Goal: Information Seeking & Learning: Learn about a topic

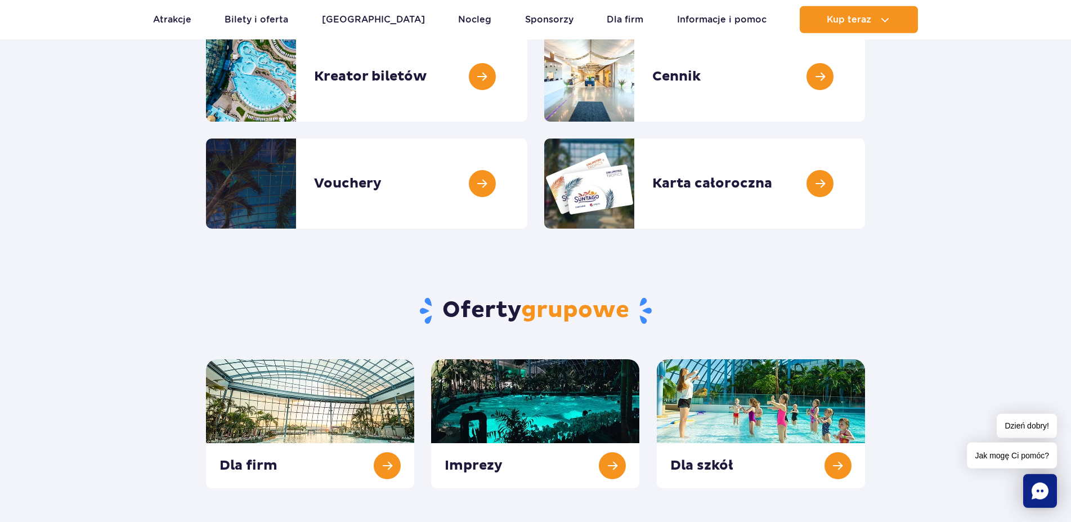
scroll to position [57, 0]
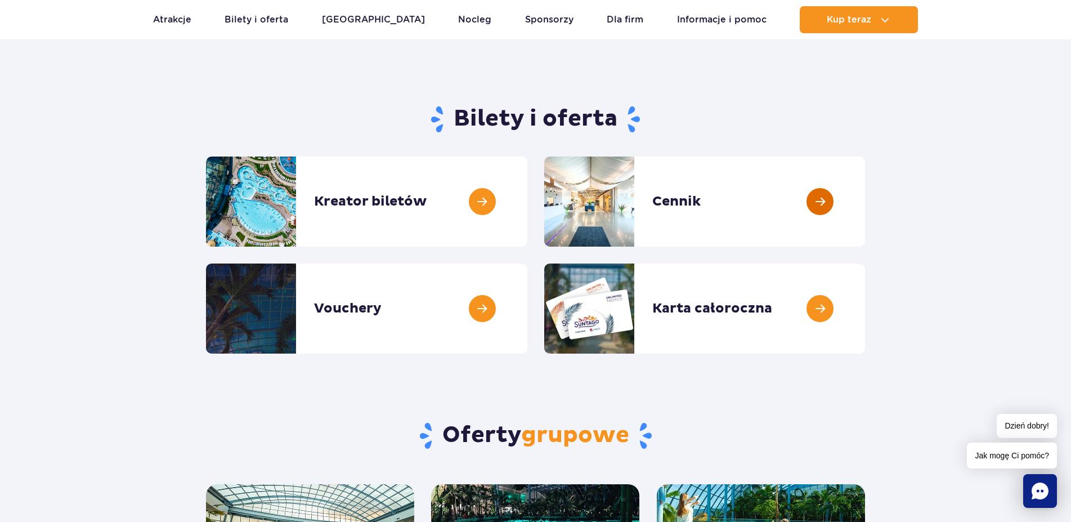
click at [865, 205] on link at bounding box center [865, 202] width 0 height 90
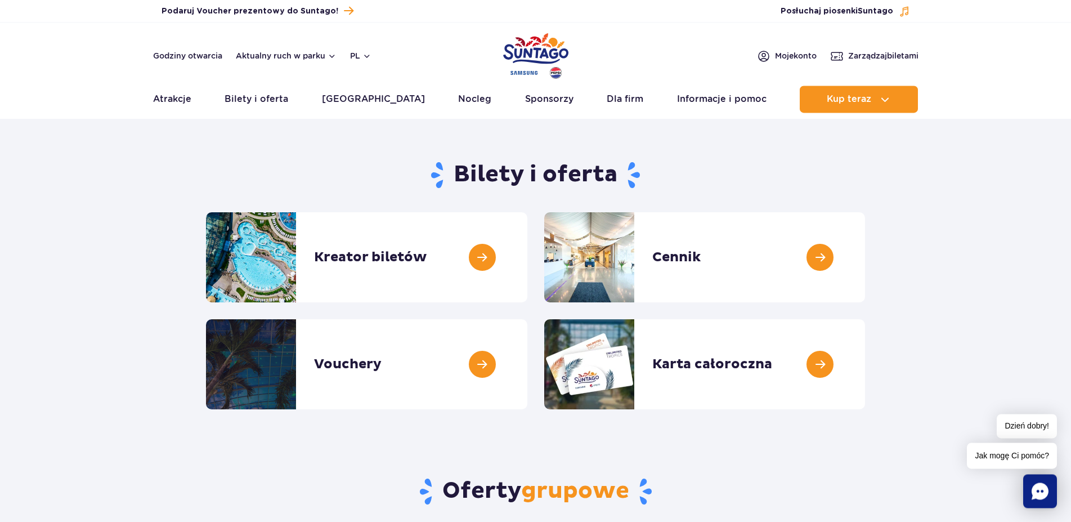
scroll to position [0, 0]
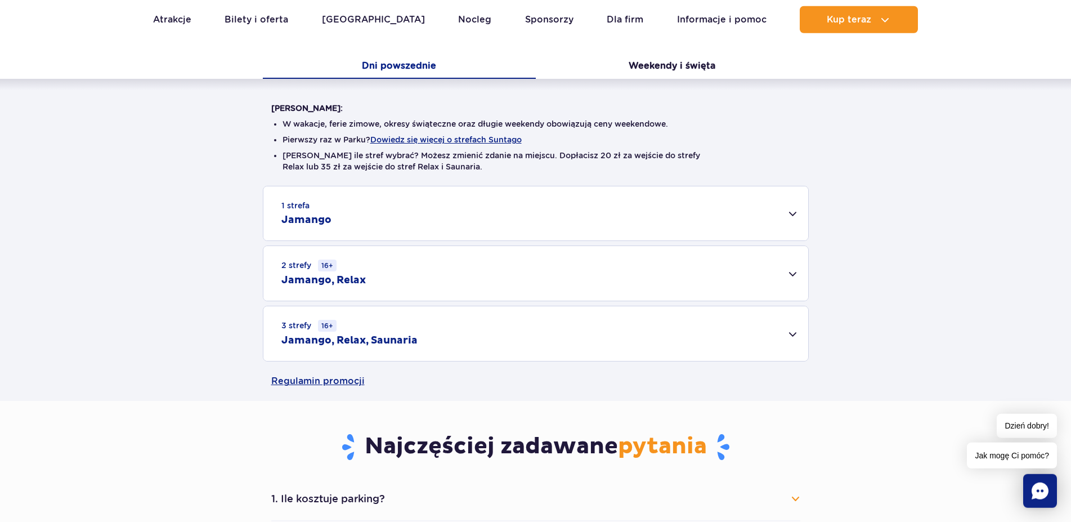
scroll to position [230, 0]
click at [795, 338] on div "3 strefy 16+ Jamango, Relax, Saunaria" at bounding box center [535, 334] width 545 height 55
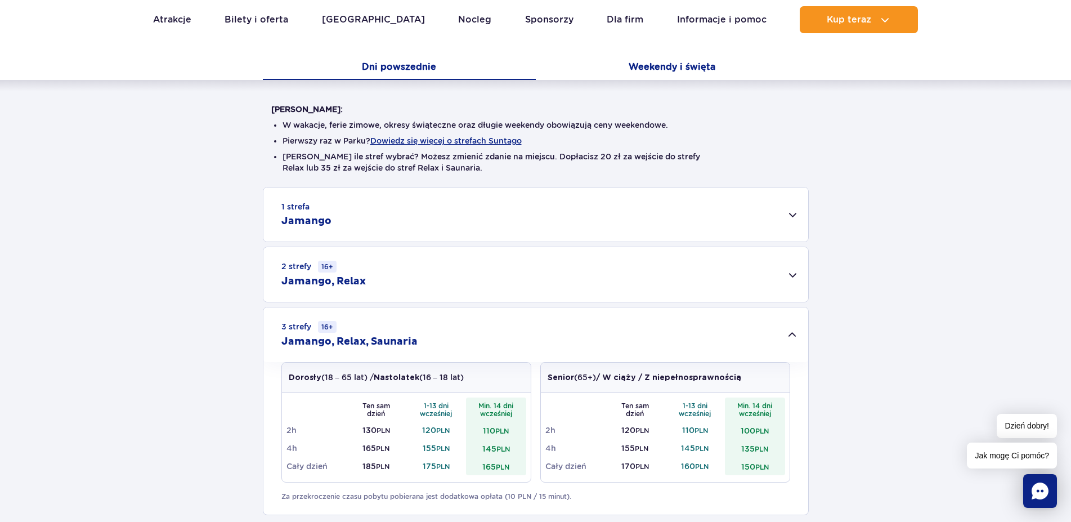
click at [687, 68] on button "Weekendy i święta" at bounding box center [672, 68] width 273 height 24
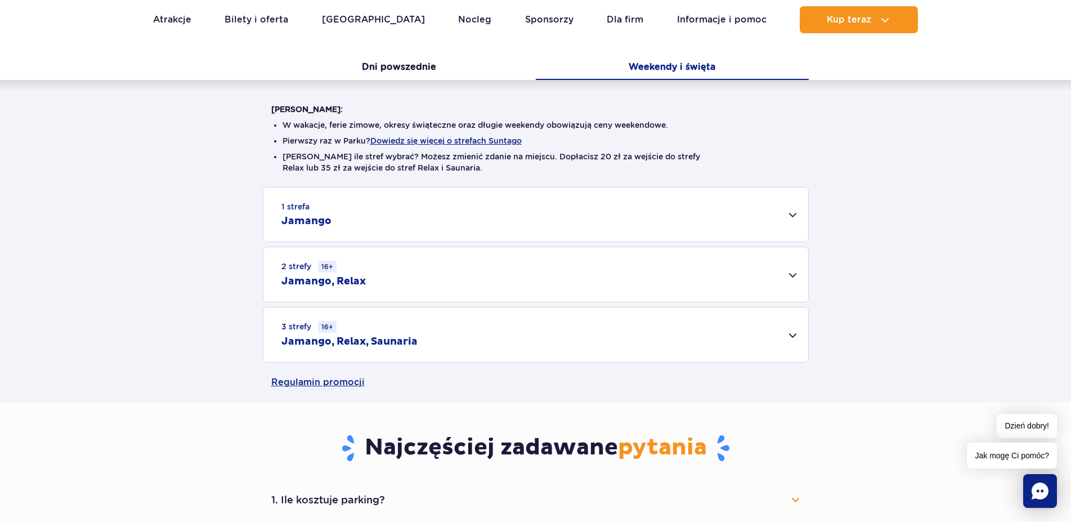
click at [791, 331] on div "3 strefy 16+ Jamango, Relax, Saunaria" at bounding box center [535, 334] width 545 height 55
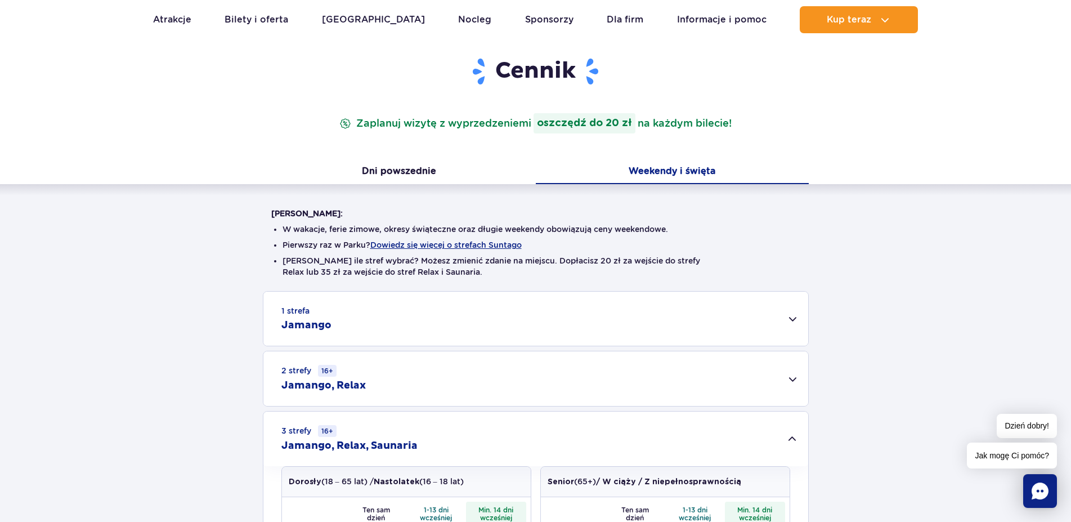
scroll to position [115, 0]
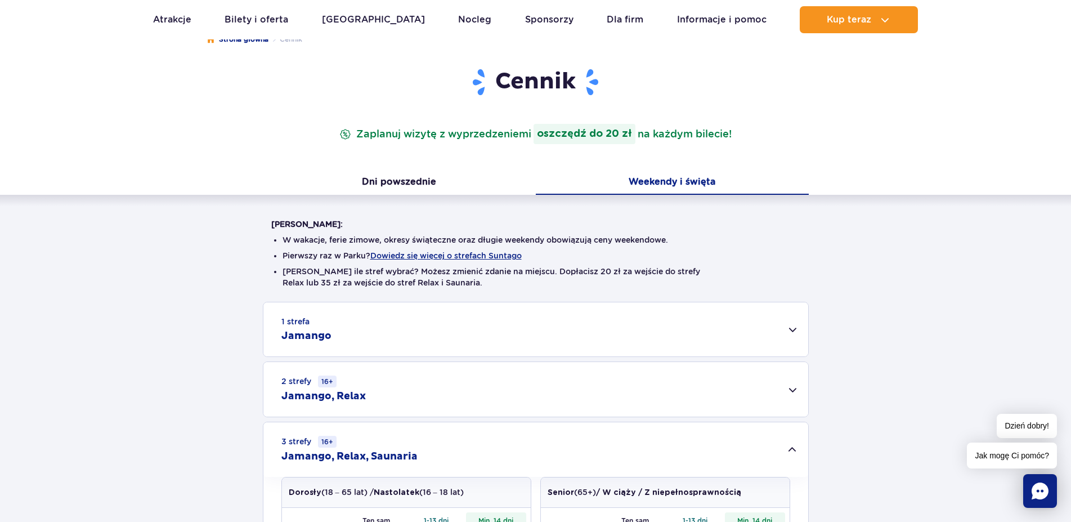
click at [704, 180] on button "Weekendy i święta" at bounding box center [672, 183] width 273 height 24
click at [415, 176] on button "Dni powszednie" at bounding box center [399, 183] width 273 height 24
click at [661, 184] on button "Weekendy i święta" at bounding box center [672, 183] width 273 height 24
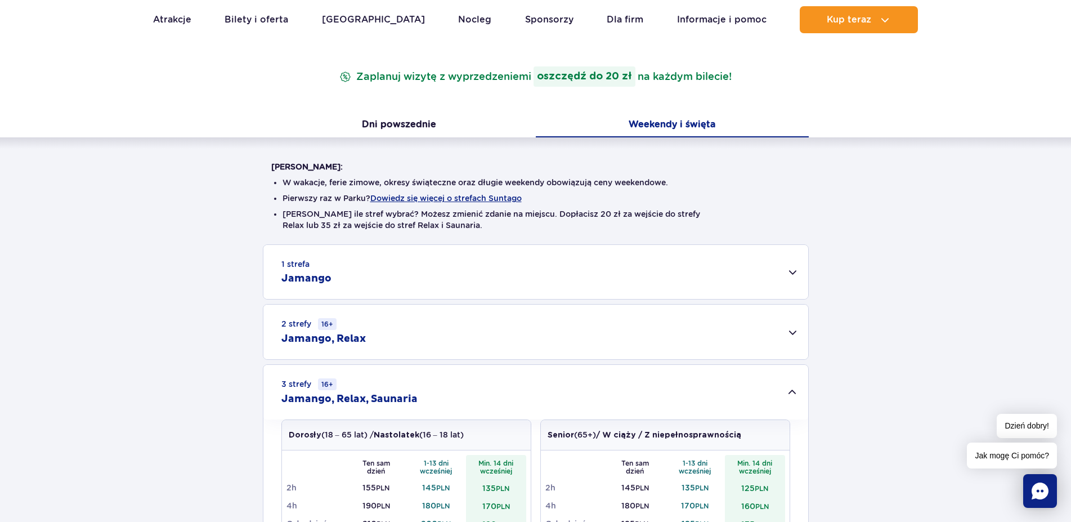
scroll to position [0, 0]
